Goal: Transaction & Acquisition: Subscribe to service/newsletter

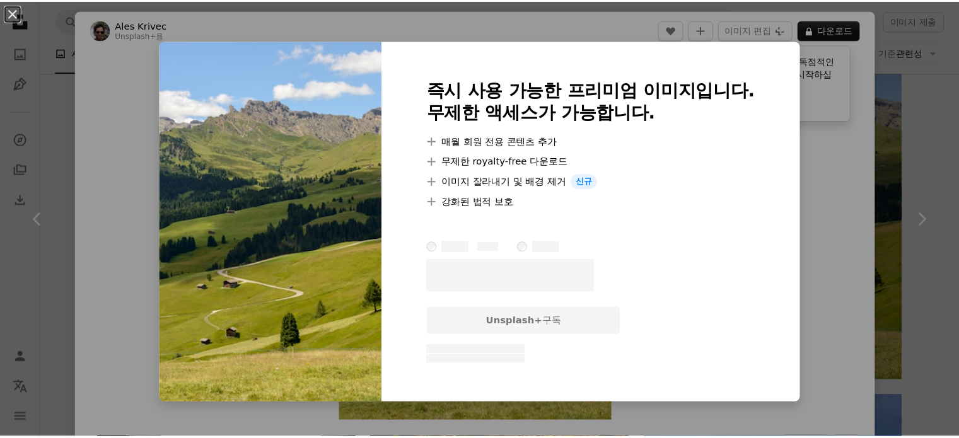
scroll to position [13477, 0]
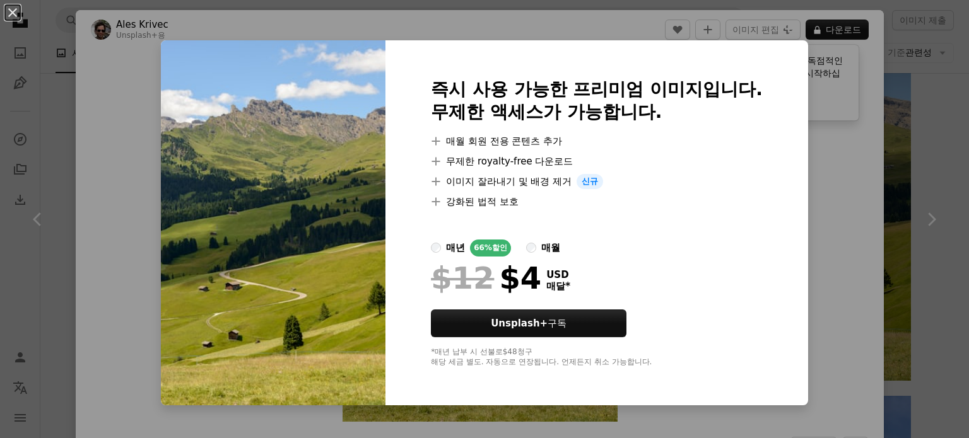
click at [886, 202] on div "An X shape 즉시 사용 가능한 프리미엄 이미지입니다. 무제한 액세스가 가능합니다. A plus sign 매월 회원 전용 콘텐츠 추가 A…" at bounding box center [484, 219] width 969 height 438
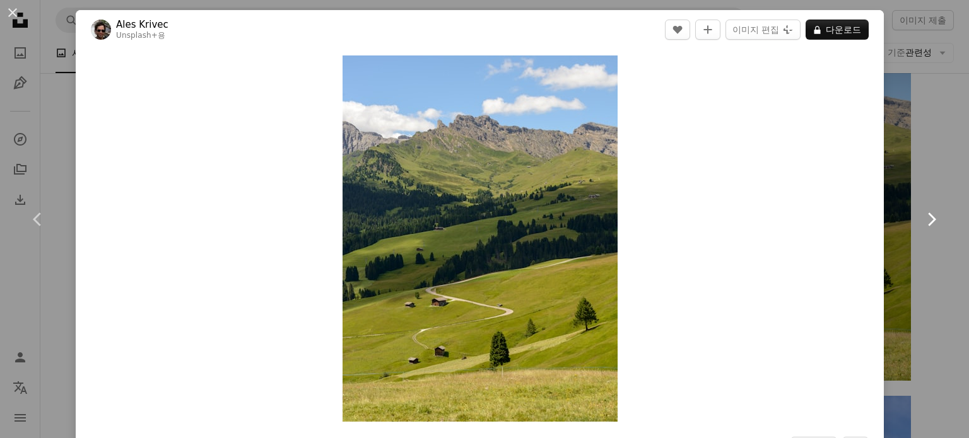
click at [946, 170] on link "Chevron right" at bounding box center [931, 219] width 76 height 121
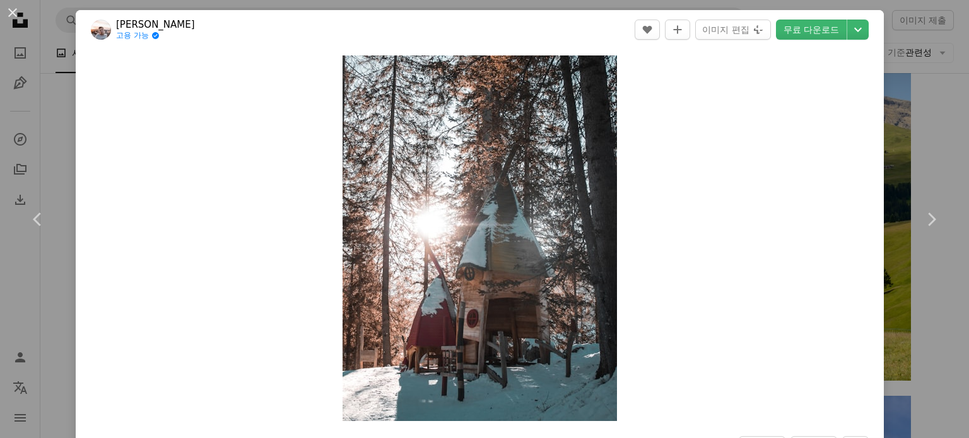
click at [57, 115] on div "An X shape Chevron left Chevron right Iara Correia 고용 가능 A checkmark inside of …" at bounding box center [484, 219] width 969 height 438
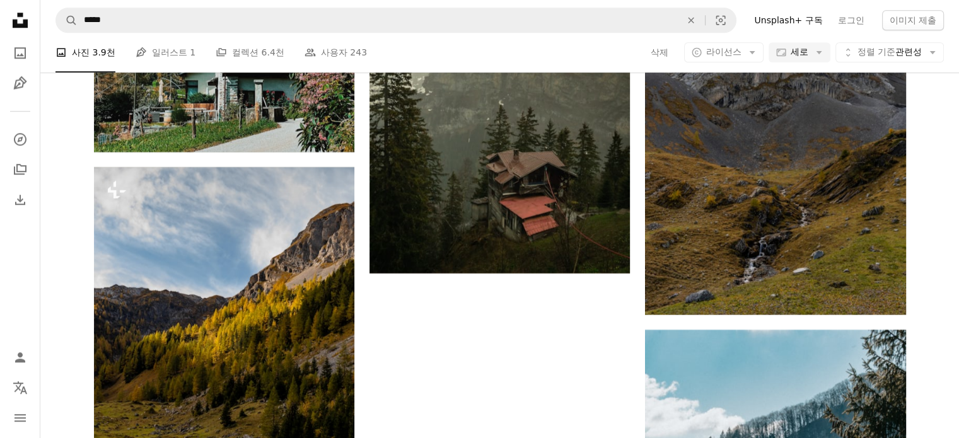
scroll to position [15811, 0]
